Goal: Information Seeking & Learning: Learn about a topic

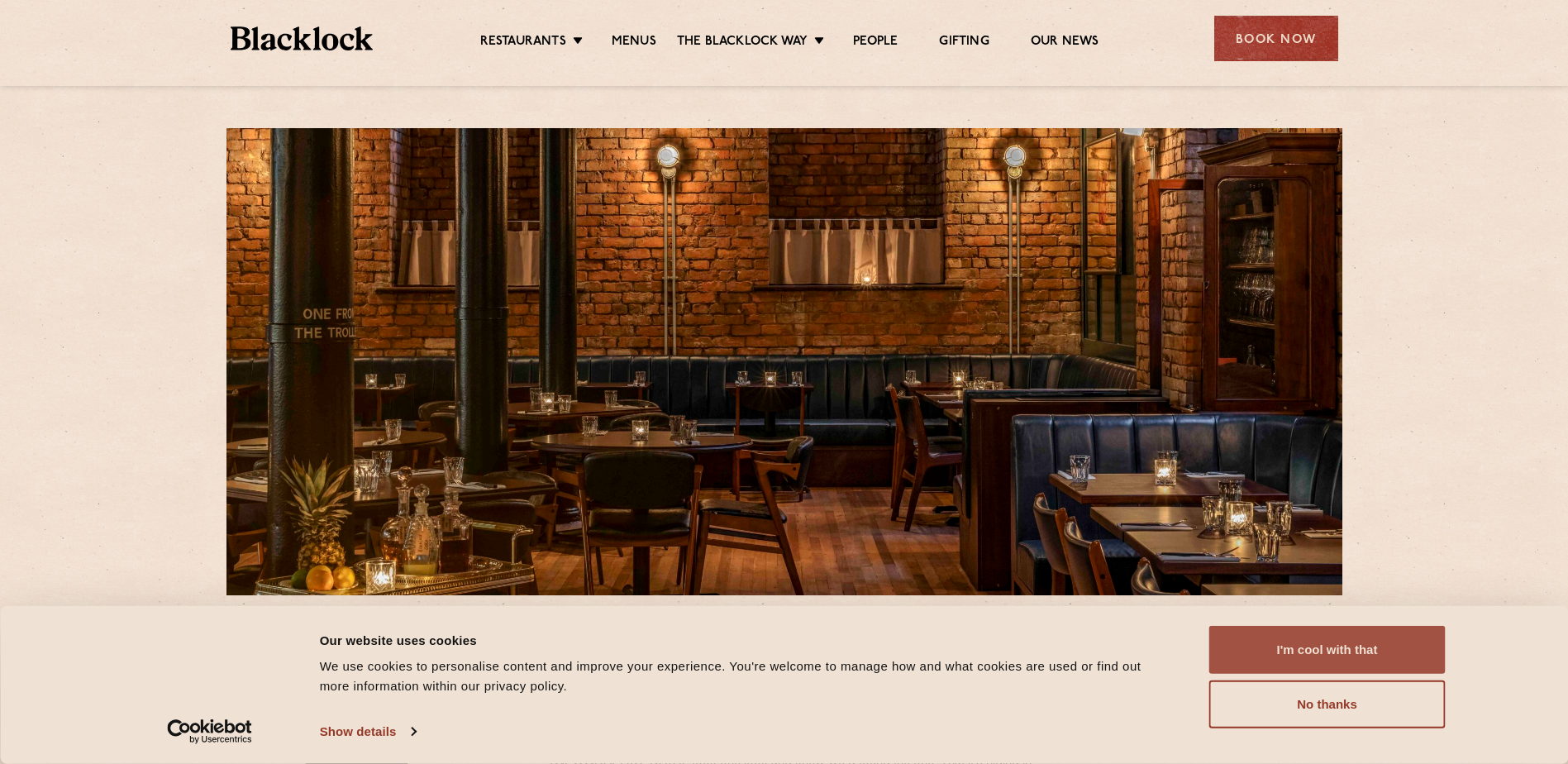
click at [1272, 660] on button "I'm cool with that" at bounding box center [1327, 649] width 236 height 48
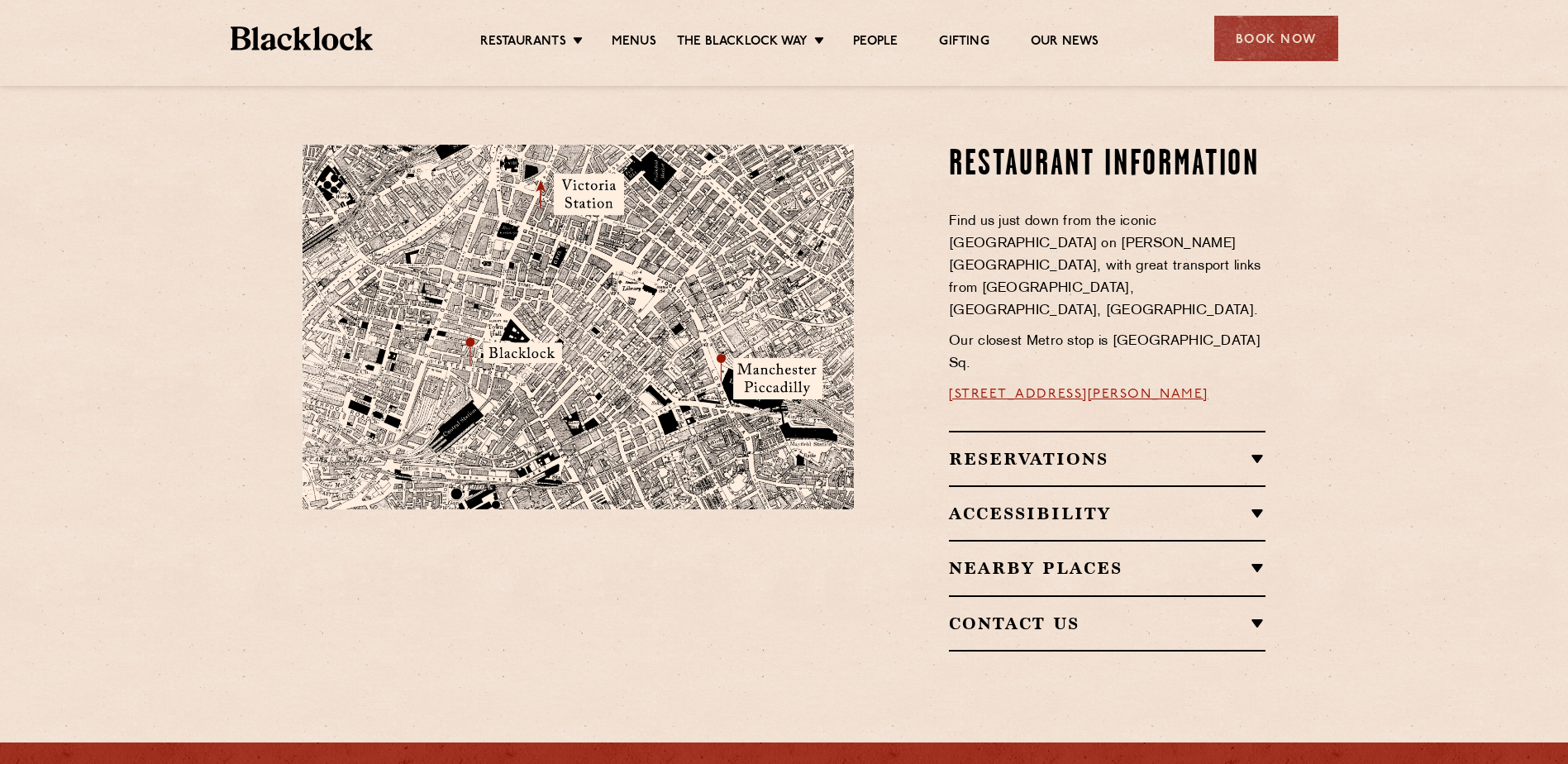
scroll to position [1173, 0]
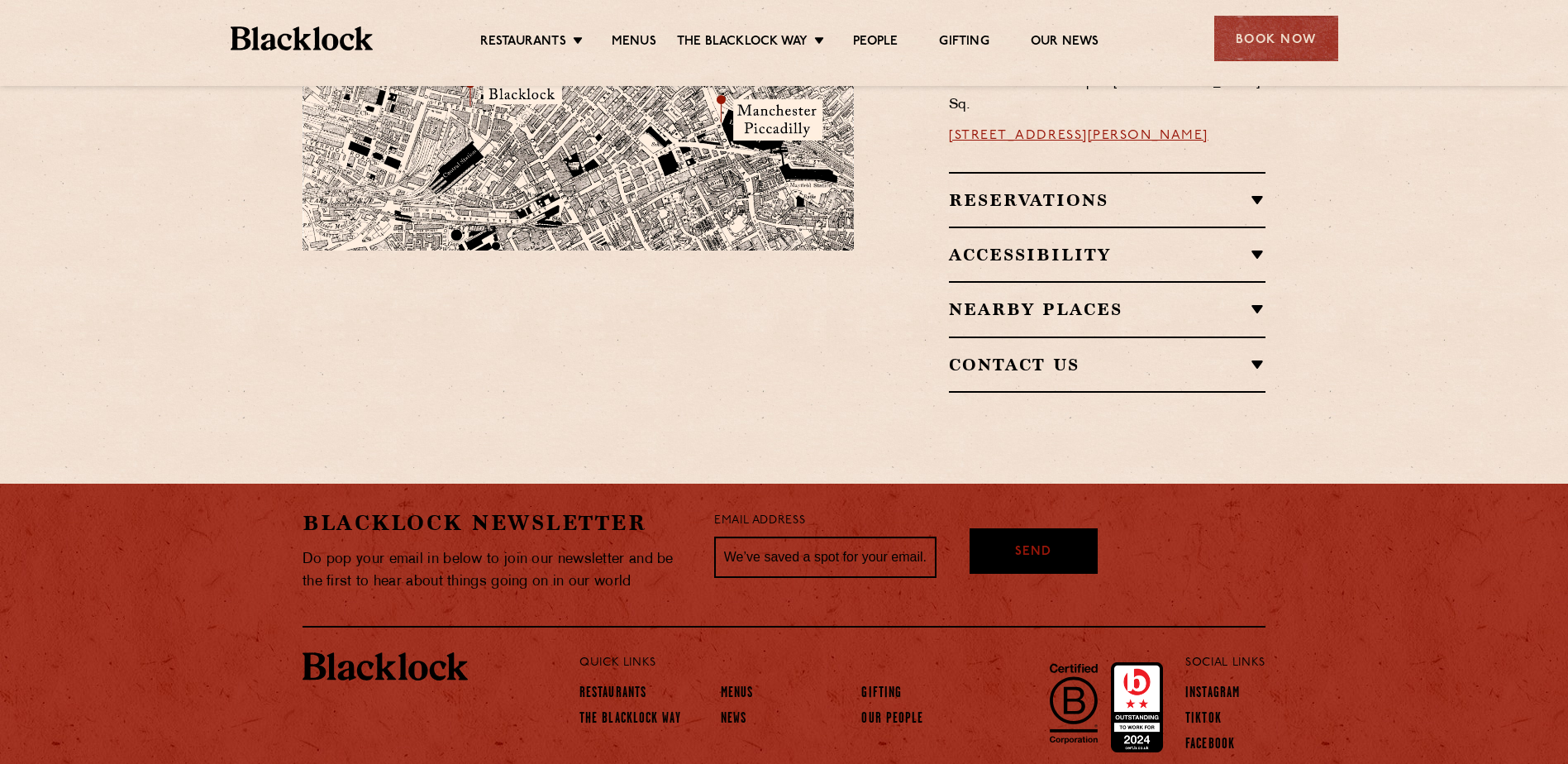
click at [638, 27] on ul "Restaurants [GEOGRAPHIC_DATA] [GEOGRAPHIC_DATA] [GEOGRAPHIC_DATA] [GEOGRAPHIC_D…" at bounding box center [789, 38] width 832 height 26
click at [626, 51] on link "Menus" at bounding box center [633, 42] width 44 height 18
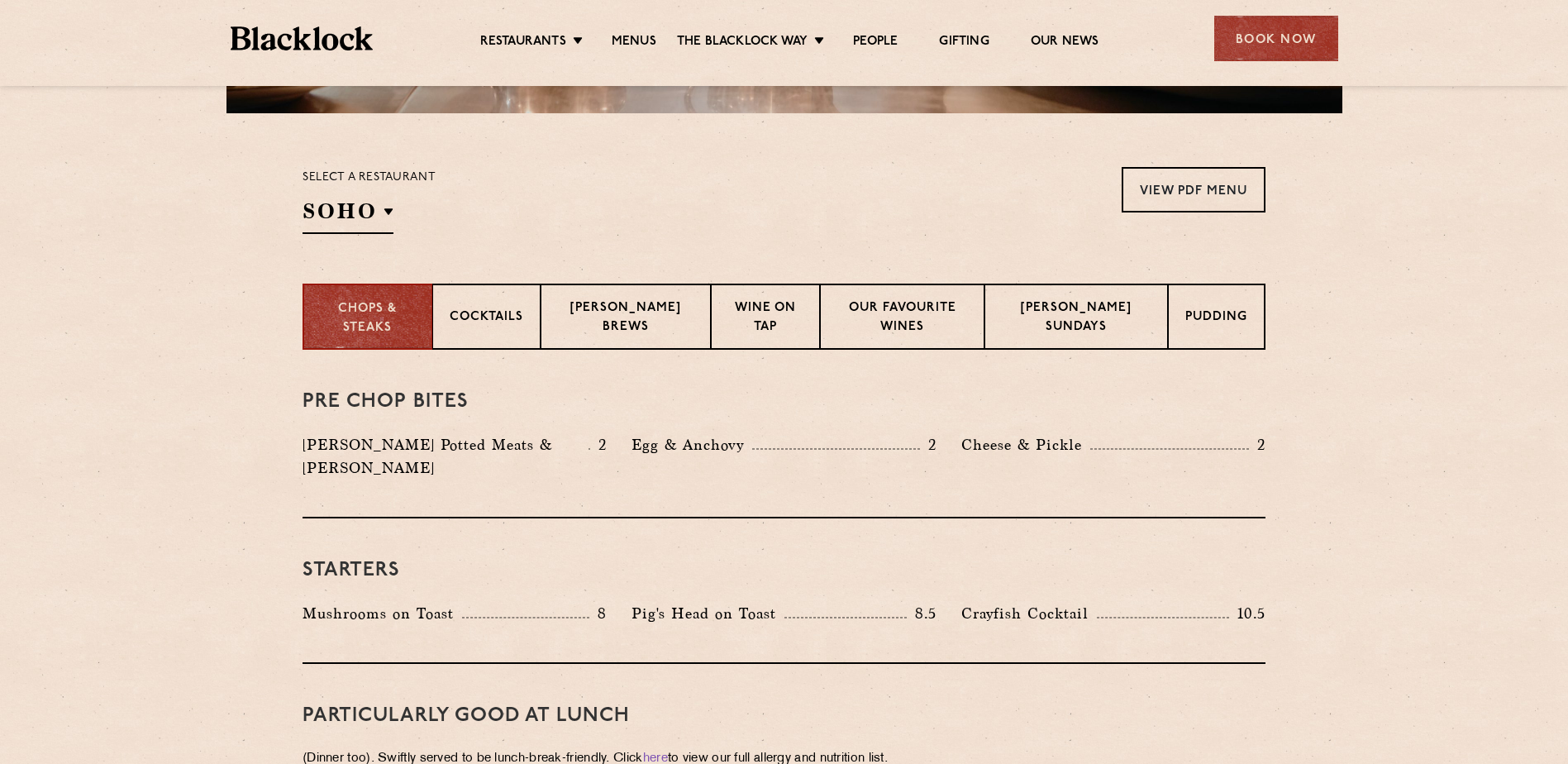
scroll to position [483, 0]
click at [791, 317] on p "Wine on Tap" at bounding box center [764, 317] width 73 height 39
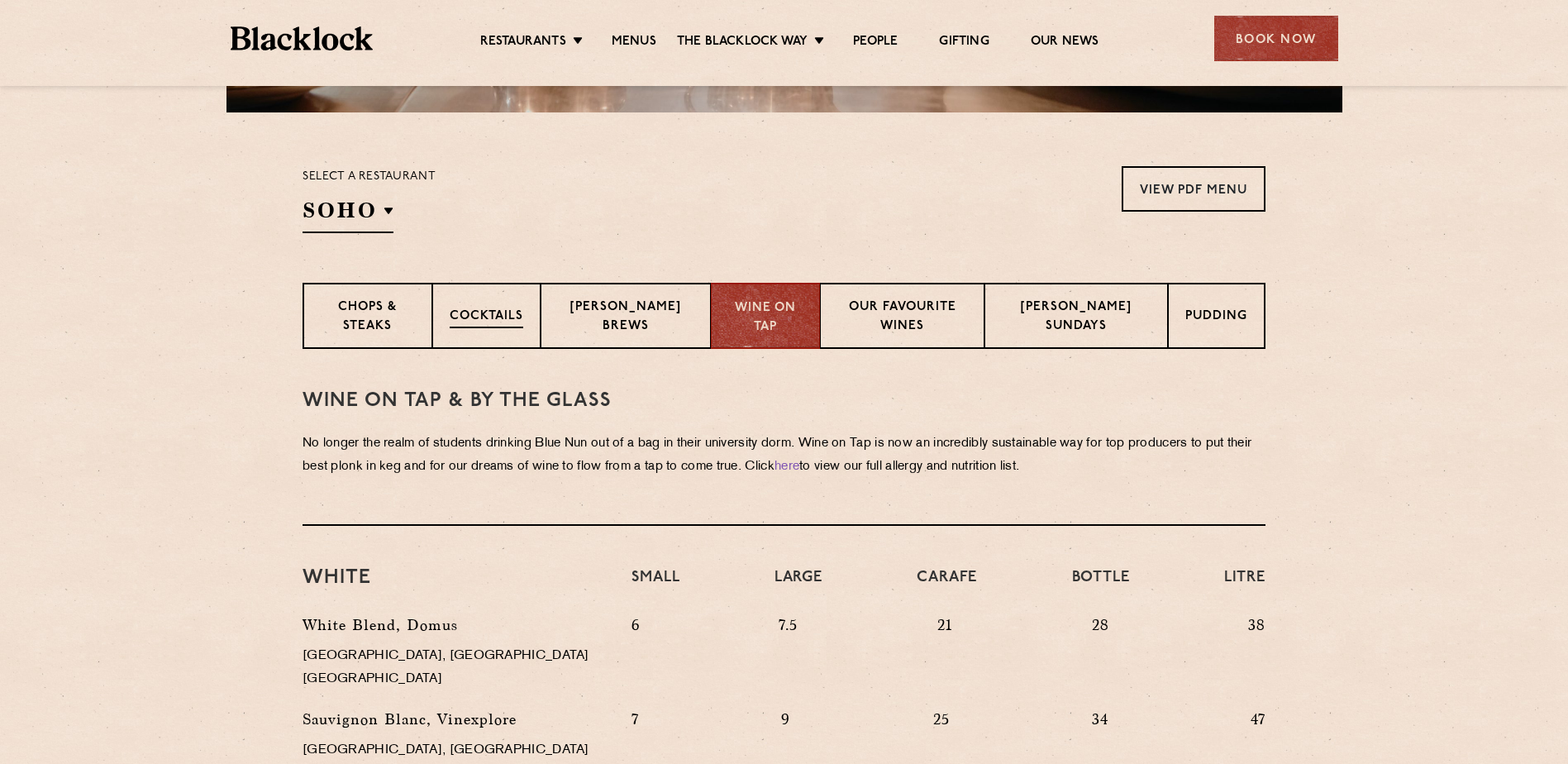
click at [511, 313] on p "Cocktails" at bounding box center [486, 317] width 73 height 21
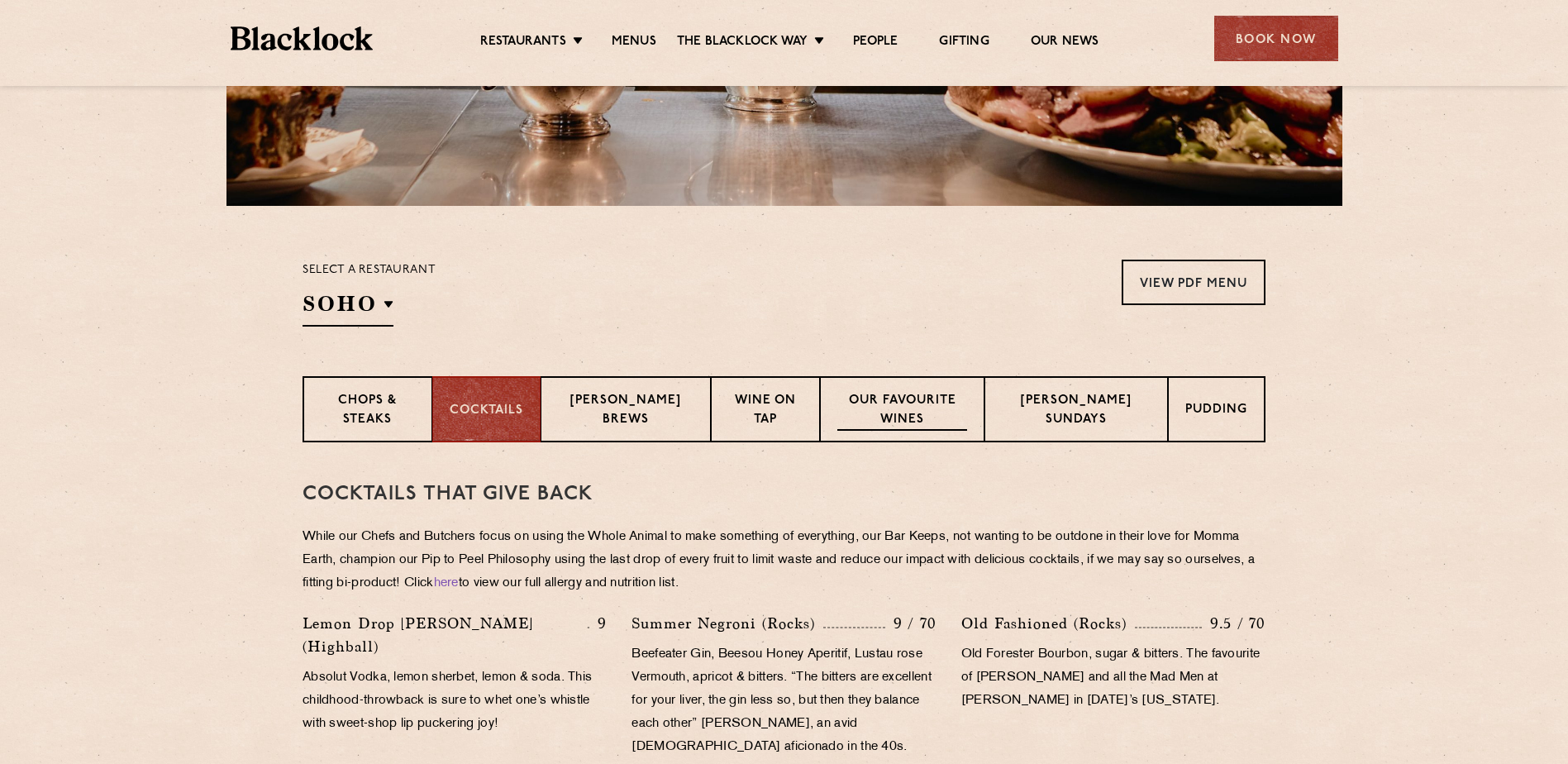
scroll to position [389, 0]
drag, startPoint x: 1001, startPoint y: 418, endPoint x: 880, endPoint y: 445, distance: 124.0
click at [367, 410] on p "Chops & Steaks" at bounding box center [367, 411] width 94 height 39
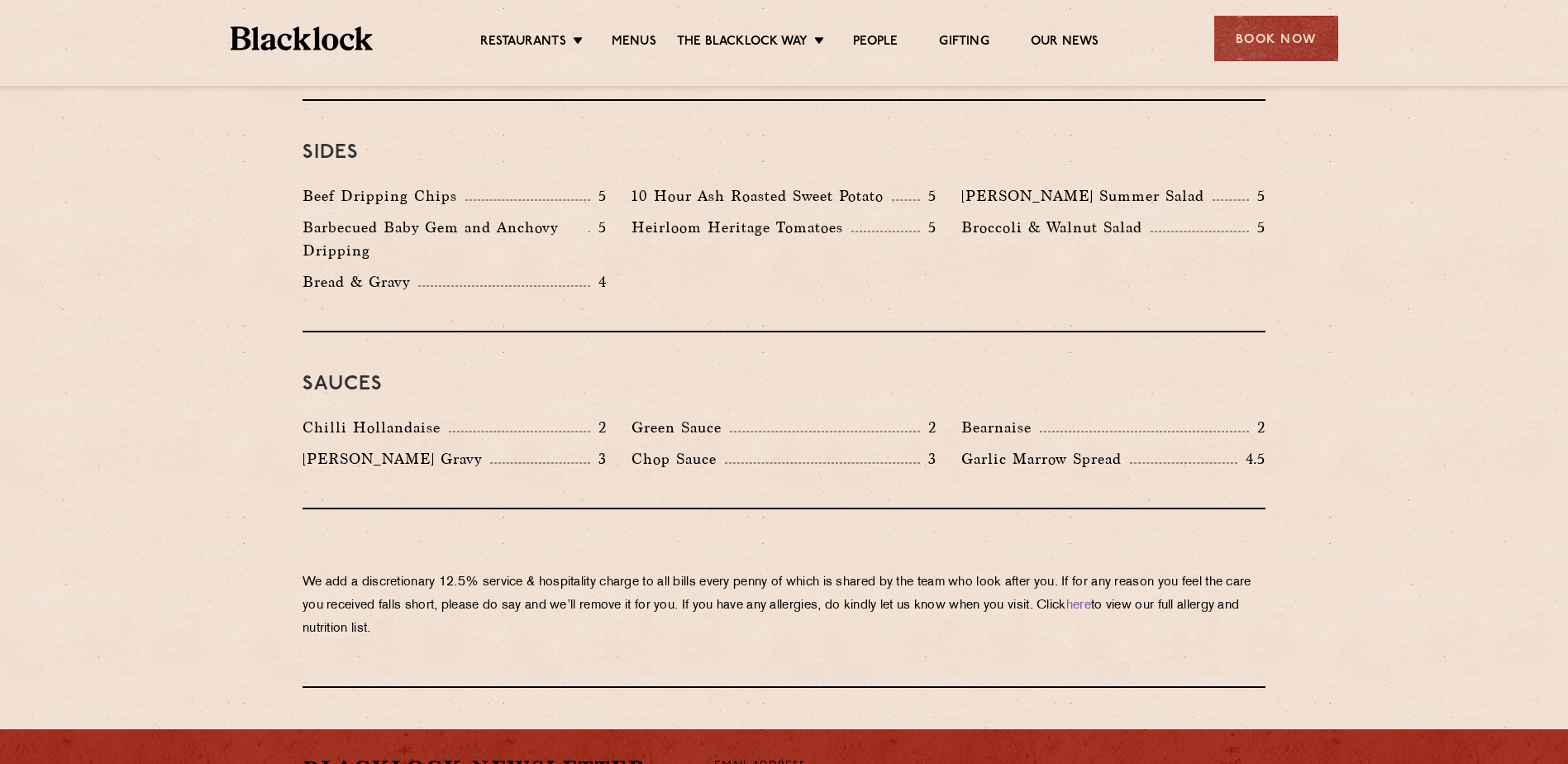
scroll to position [2522, 0]
